Goal: Transaction & Acquisition: Purchase product/service

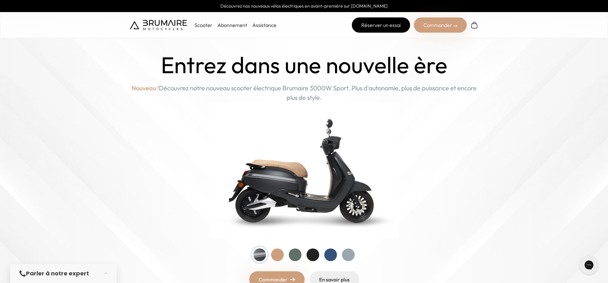
click at [371, 25] on link "Réserver un essai" at bounding box center [381, 24] width 58 height 15
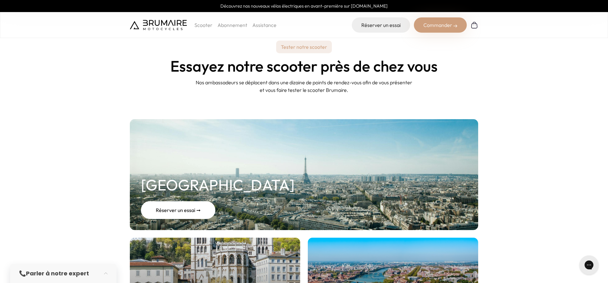
click at [174, 211] on div "Réserver un essai ➞" at bounding box center [178, 210] width 74 height 18
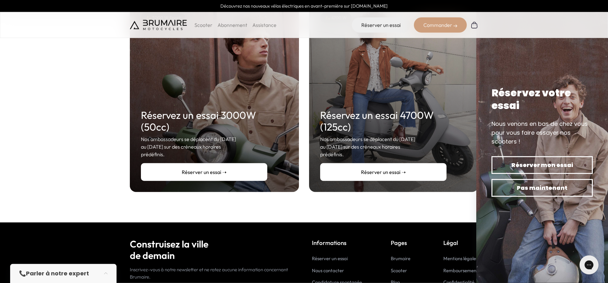
scroll to position [129, 0]
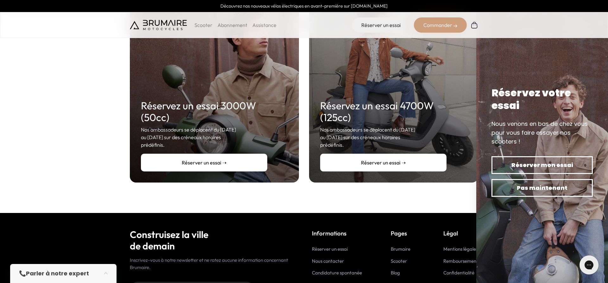
click at [197, 154] on link "Réserver un essai ➝" at bounding box center [204, 163] width 126 height 18
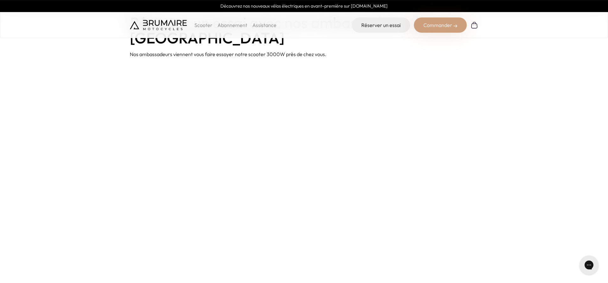
scroll to position [65, 0]
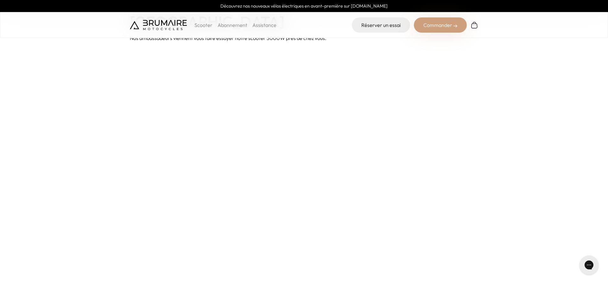
click at [202, 27] on p "Scooter" at bounding box center [204, 25] width 18 height 8
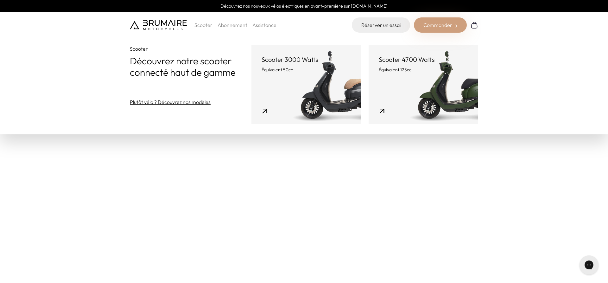
click at [288, 72] on p "Équivalent 50cc" at bounding box center [306, 70] width 89 height 6
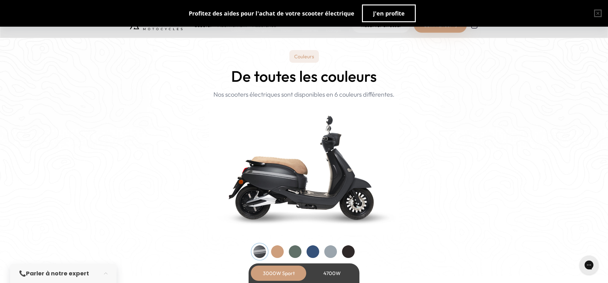
scroll to position [614, 0]
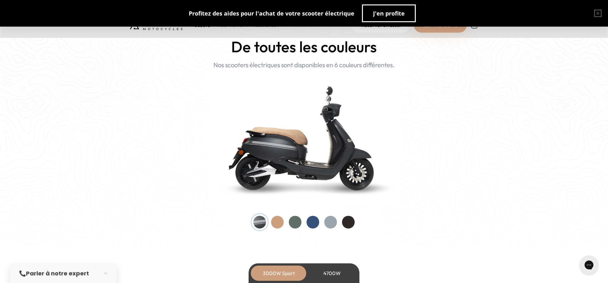
click at [278, 222] on div at bounding box center [277, 222] width 13 height 13
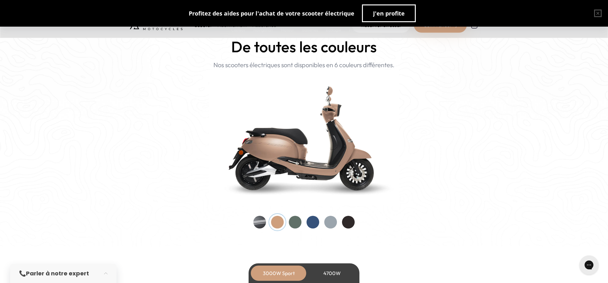
click at [294, 221] on div at bounding box center [295, 222] width 13 height 13
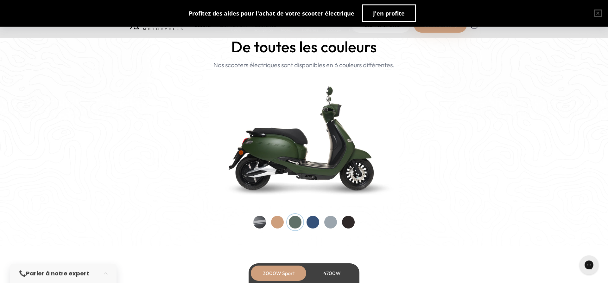
click at [310, 223] on div at bounding box center [313, 222] width 13 height 13
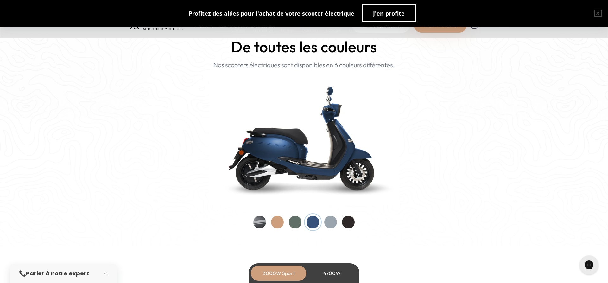
click at [330, 223] on div at bounding box center [330, 222] width 13 height 13
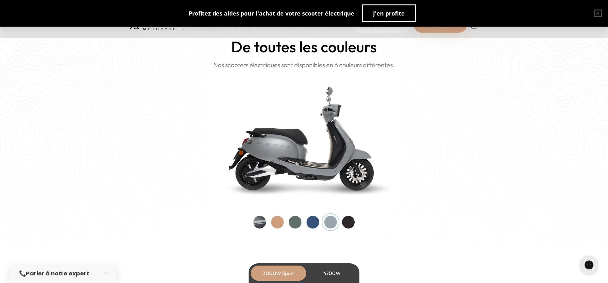
click at [350, 217] on div at bounding box center [348, 222] width 13 height 13
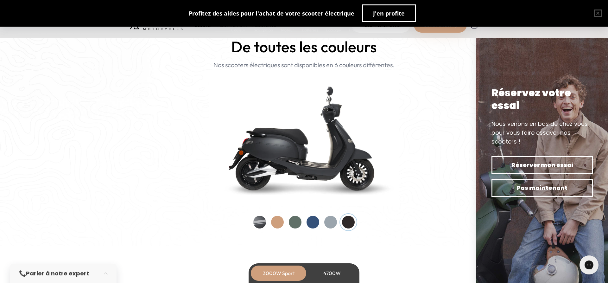
click at [257, 220] on div at bounding box center [259, 222] width 13 height 13
click at [345, 218] on div at bounding box center [348, 222] width 13 height 13
click at [327, 219] on div at bounding box center [330, 222] width 13 height 13
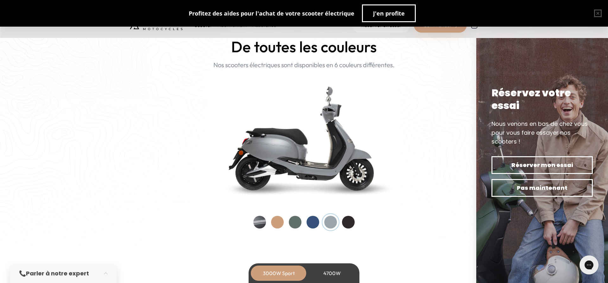
click at [309, 220] on div at bounding box center [313, 222] width 13 height 13
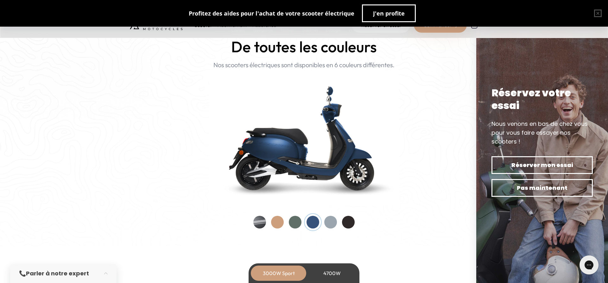
click at [293, 220] on div at bounding box center [295, 222] width 13 height 13
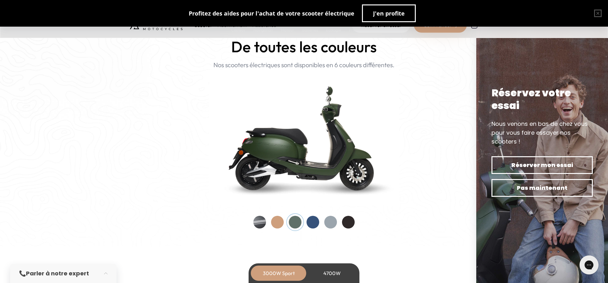
click at [278, 221] on div at bounding box center [277, 222] width 13 height 13
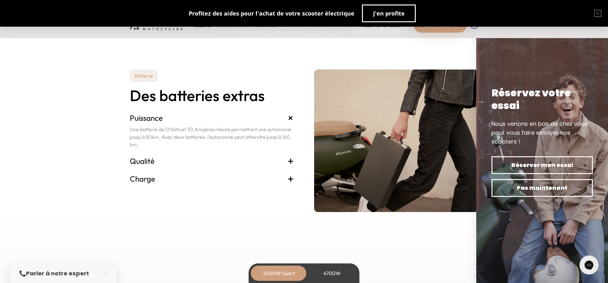
scroll to position [1293, 0]
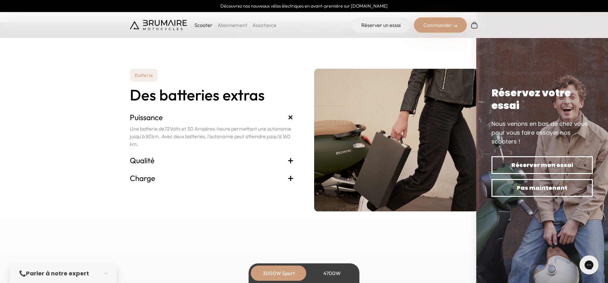
click at [290, 158] on span "+" at bounding box center [291, 160] width 6 height 10
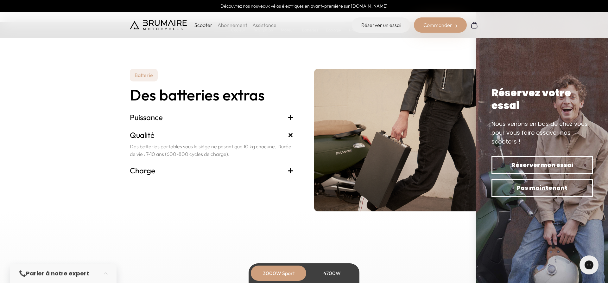
click at [291, 169] on span "+" at bounding box center [291, 170] width 6 height 10
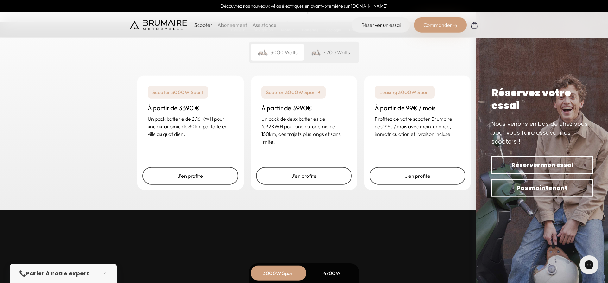
scroll to position [1551, 0]
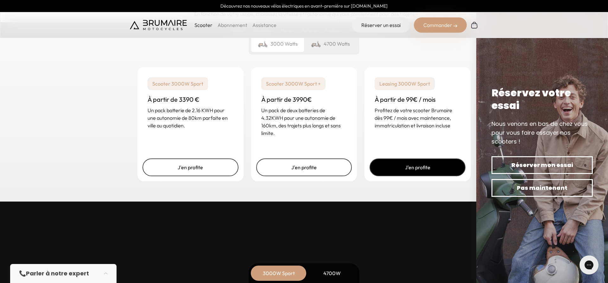
click at [412, 162] on link "J'en profite" at bounding box center [418, 167] width 96 height 18
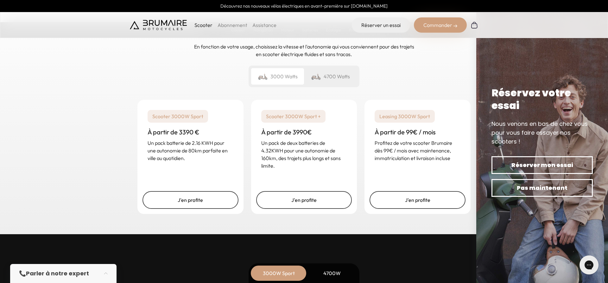
scroll to position [1519, 0]
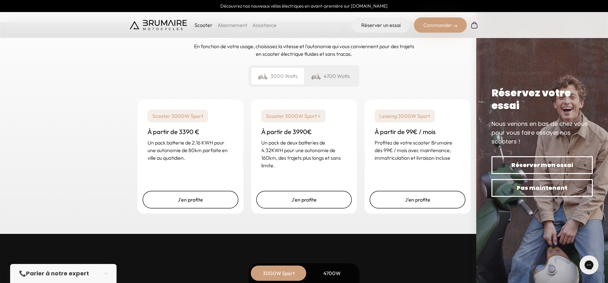
click at [229, 26] on link "Abonnement" at bounding box center [233, 25] width 30 height 6
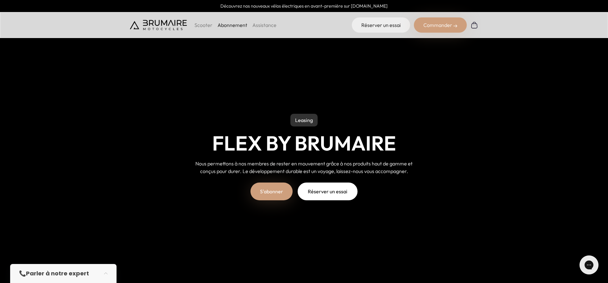
click at [257, 25] on link "Assistance" at bounding box center [264, 25] width 24 height 6
click at [433, 24] on div "Commander" at bounding box center [440, 24] width 53 height 15
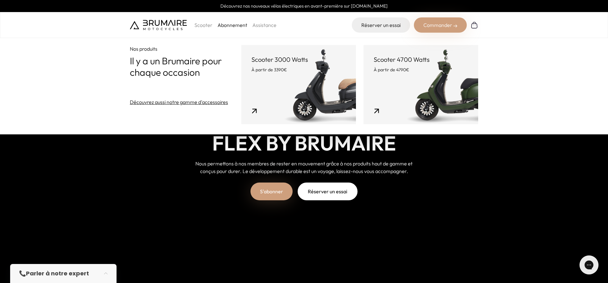
click at [198, 102] on link "Découvrez aussi notre gamme d'accessoires" at bounding box center [179, 102] width 98 height 8
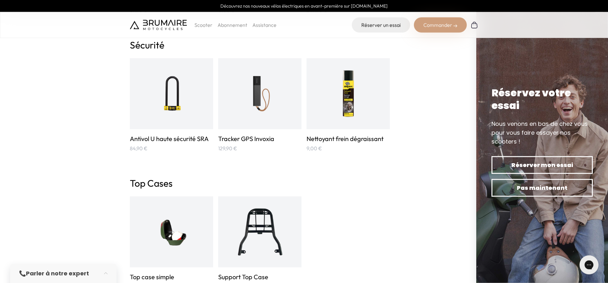
scroll to position [969, 0]
